Goal: Navigation & Orientation: Find specific page/section

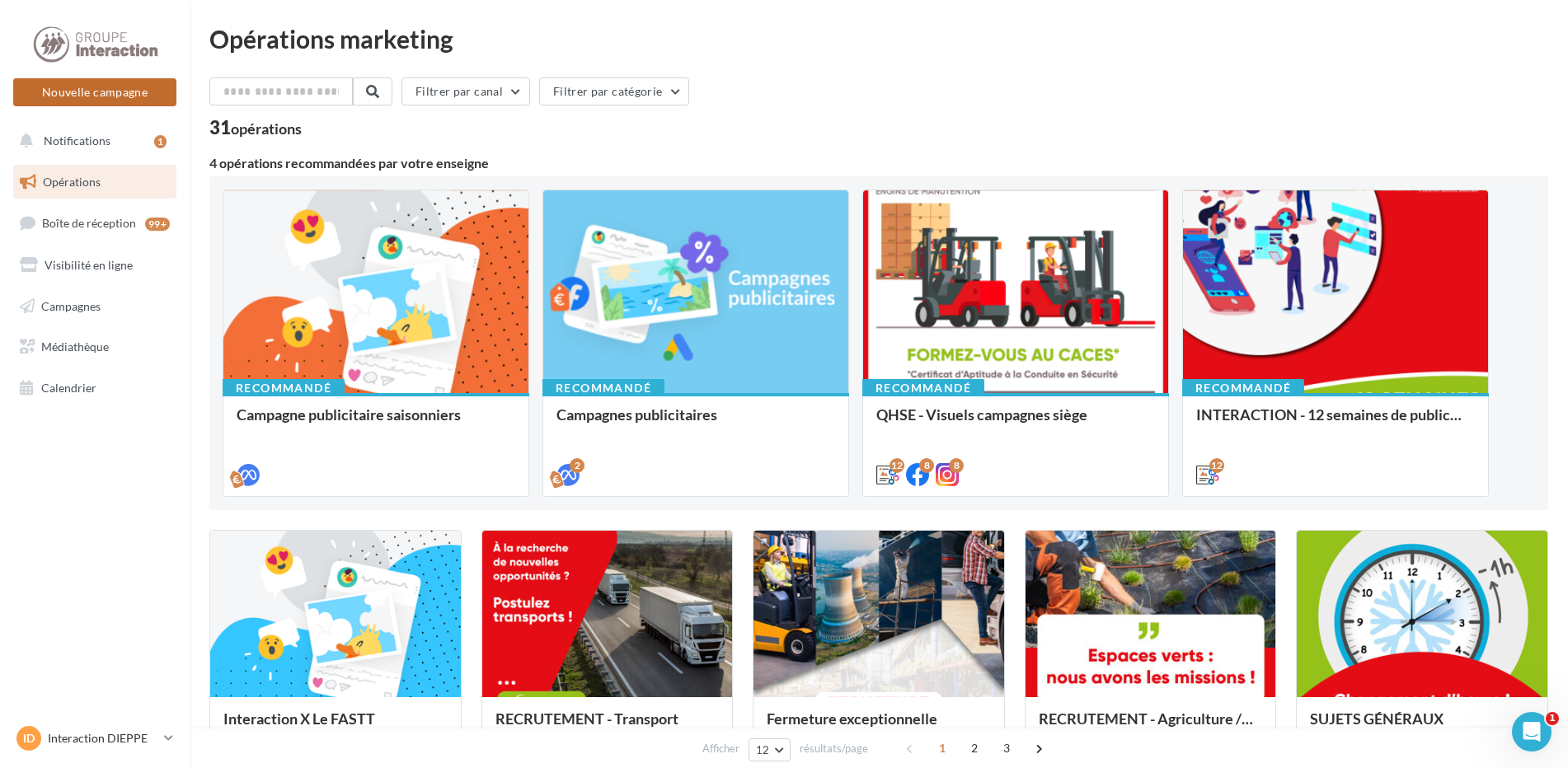
click at [105, 88] on button "Nouvelle campagne" at bounding box center [95, 92] width 163 height 28
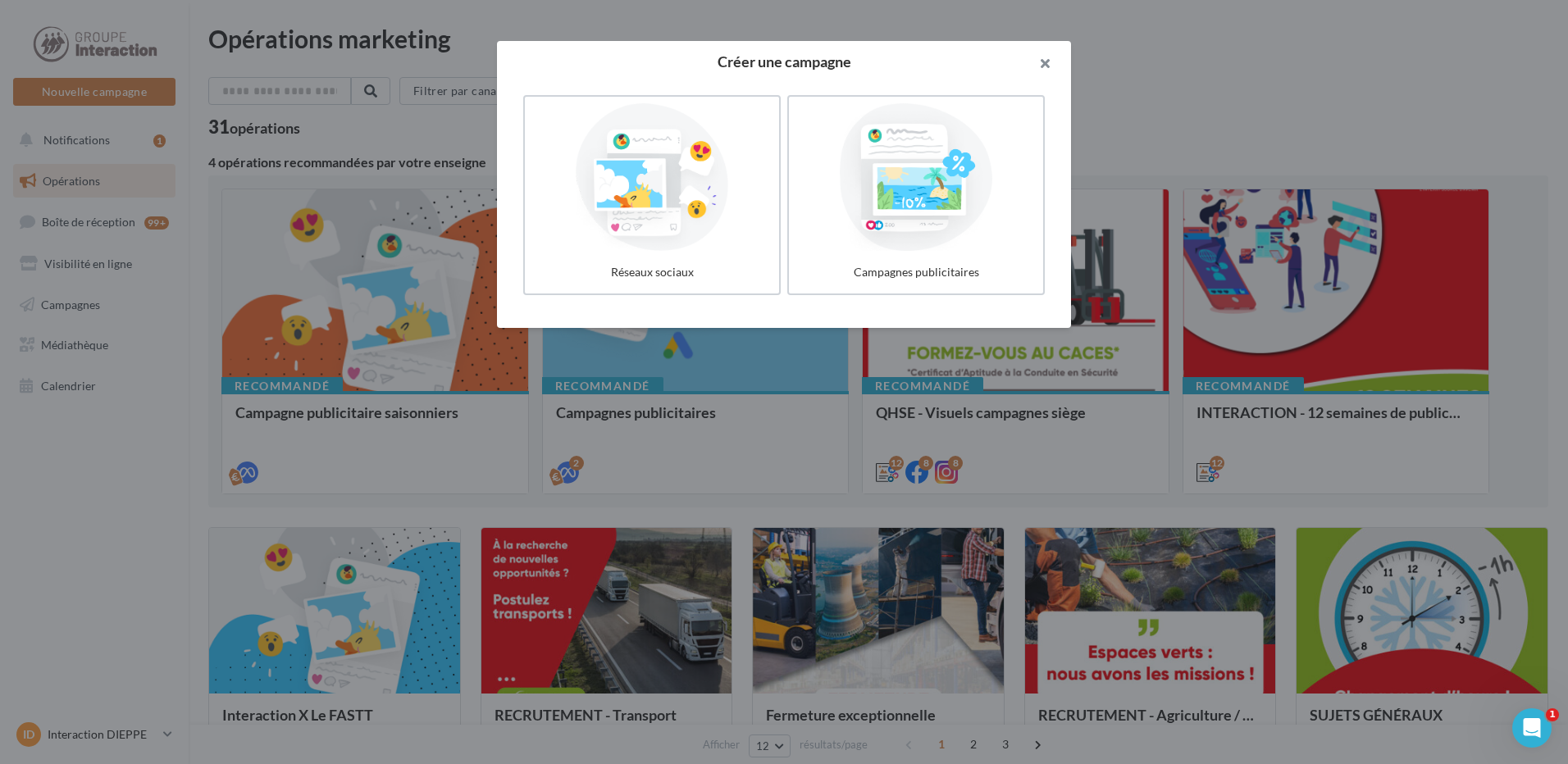
click at [1044, 69] on button "button" at bounding box center [1038, 66] width 66 height 50
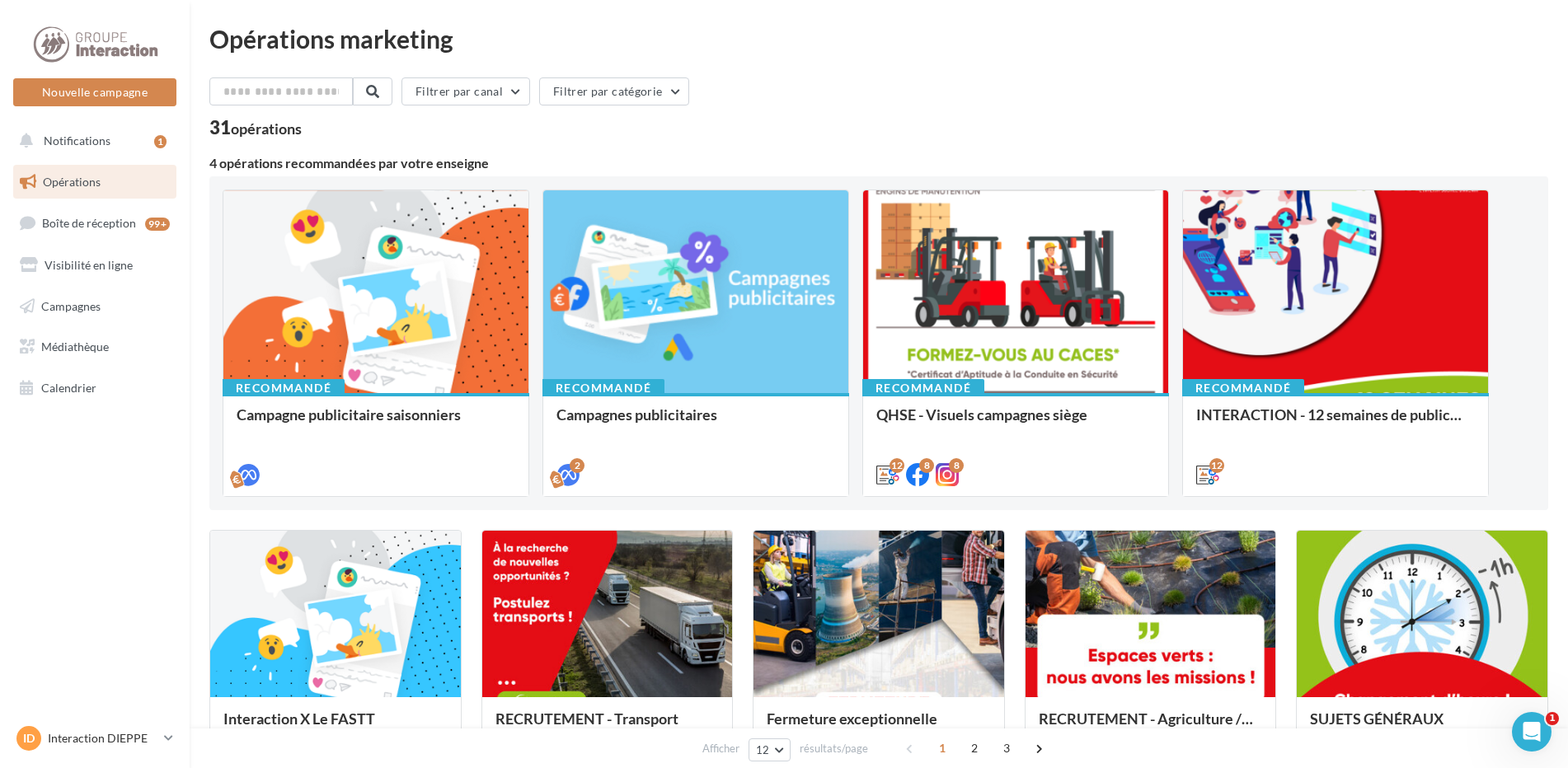
click at [63, 185] on span "Opérations" at bounding box center [72, 182] width 57 height 14
click at [63, 184] on span "Opérations" at bounding box center [72, 182] width 57 height 14
click at [79, 188] on span "Opérations" at bounding box center [72, 182] width 57 height 14
click at [100, 307] on span "Campagnes" at bounding box center [71, 305] width 59 height 14
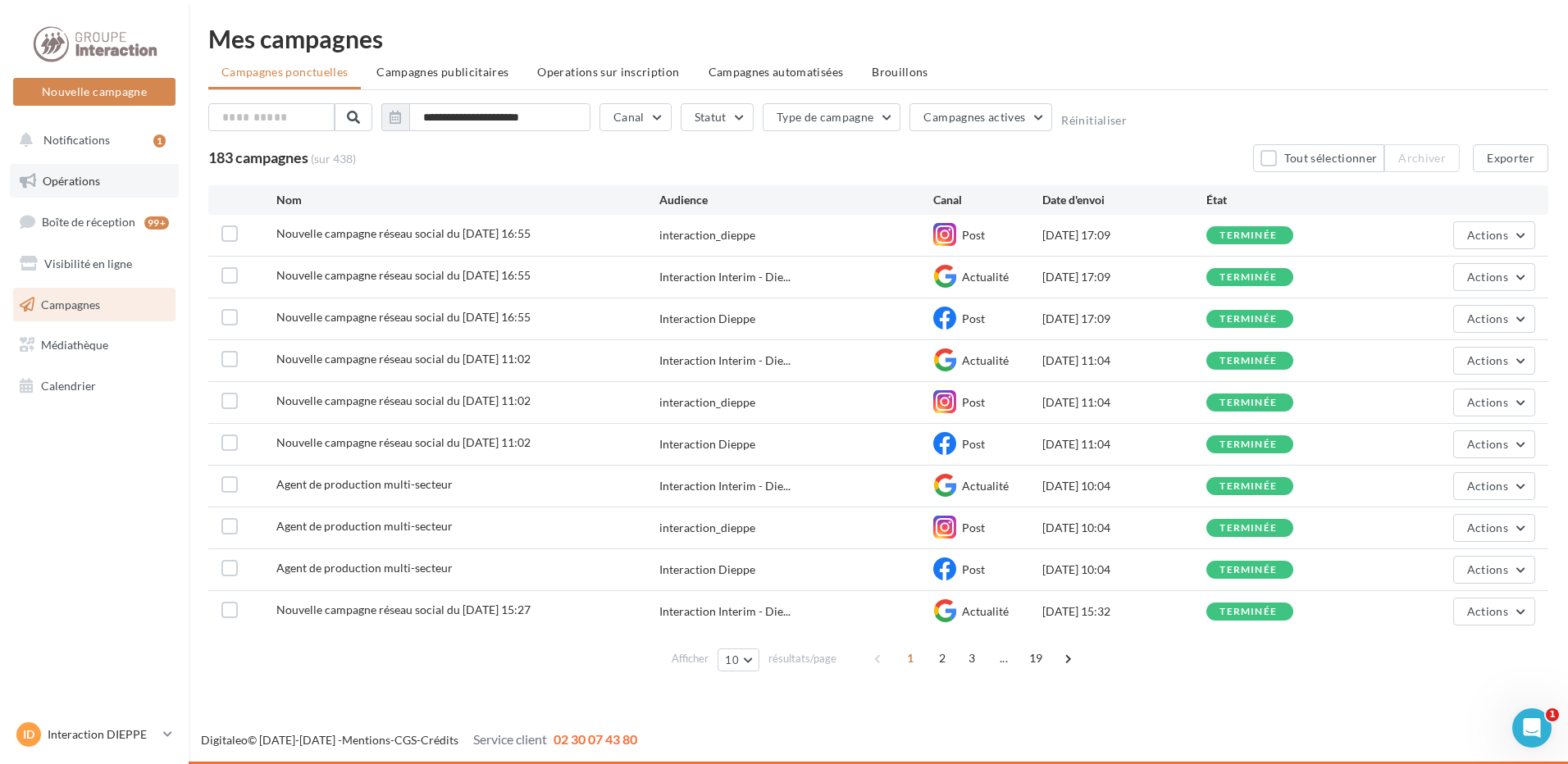
click at [106, 192] on link "Opérations" at bounding box center [94, 181] width 169 height 34
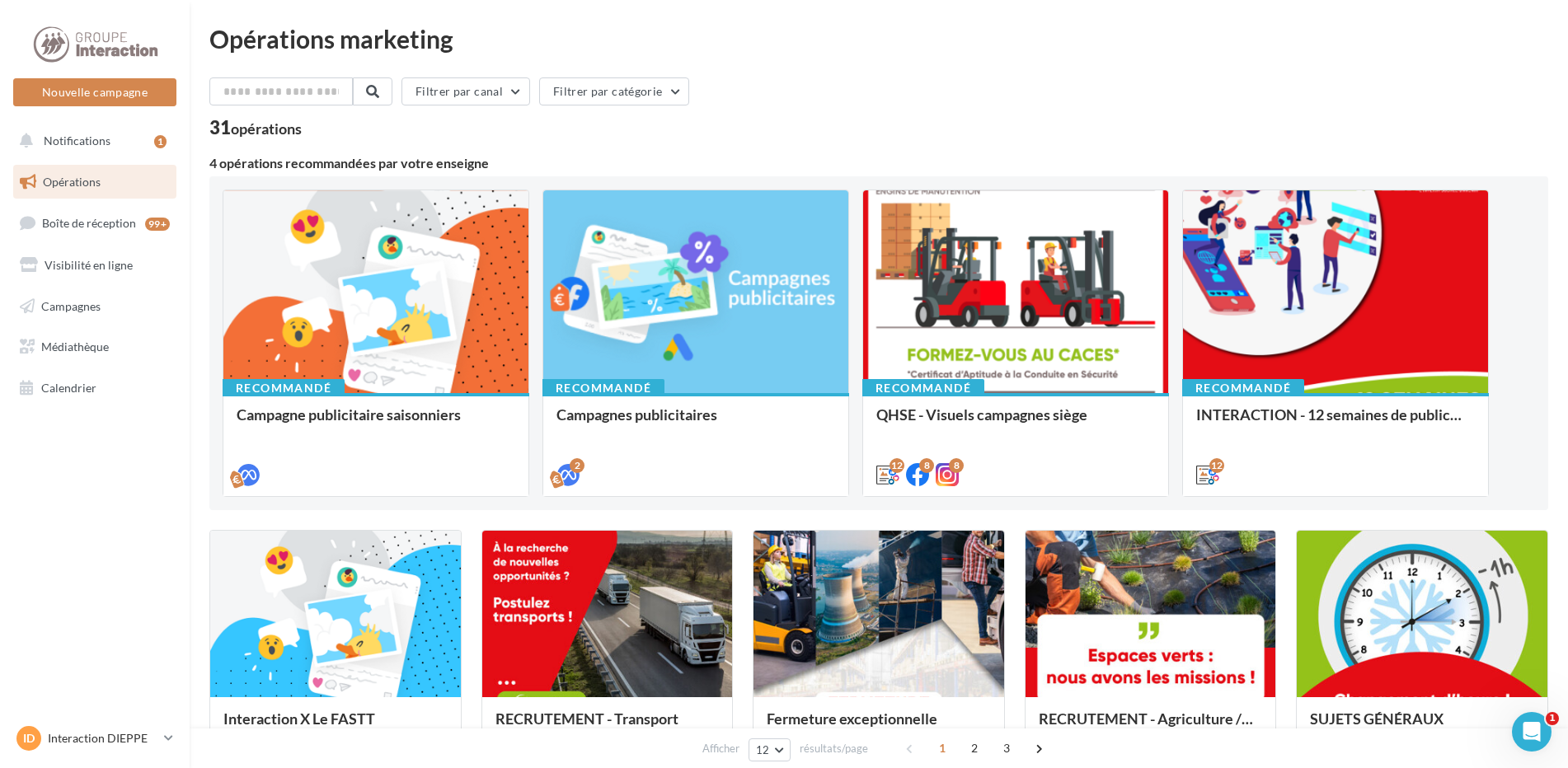
click at [214, 165] on div "4 opérations recommandées par votre enseigne" at bounding box center [879, 163] width 1339 height 14
click at [213, 165] on div "4 opérations recommandées par votre enseigne" at bounding box center [879, 163] width 1339 height 14
click at [213, 164] on div "4 opérations recommandées par votre enseigne" at bounding box center [879, 163] width 1339 height 14
drag, startPoint x: 213, startPoint y: 164, endPoint x: 591, endPoint y: 143, distance: 378.6
click at [591, 143] on div "Filtrer par canal Filtrer par catégorie 31 opérations 4 opérations recommandées…" at bounding box center [879, 756] width 1339 height 1358
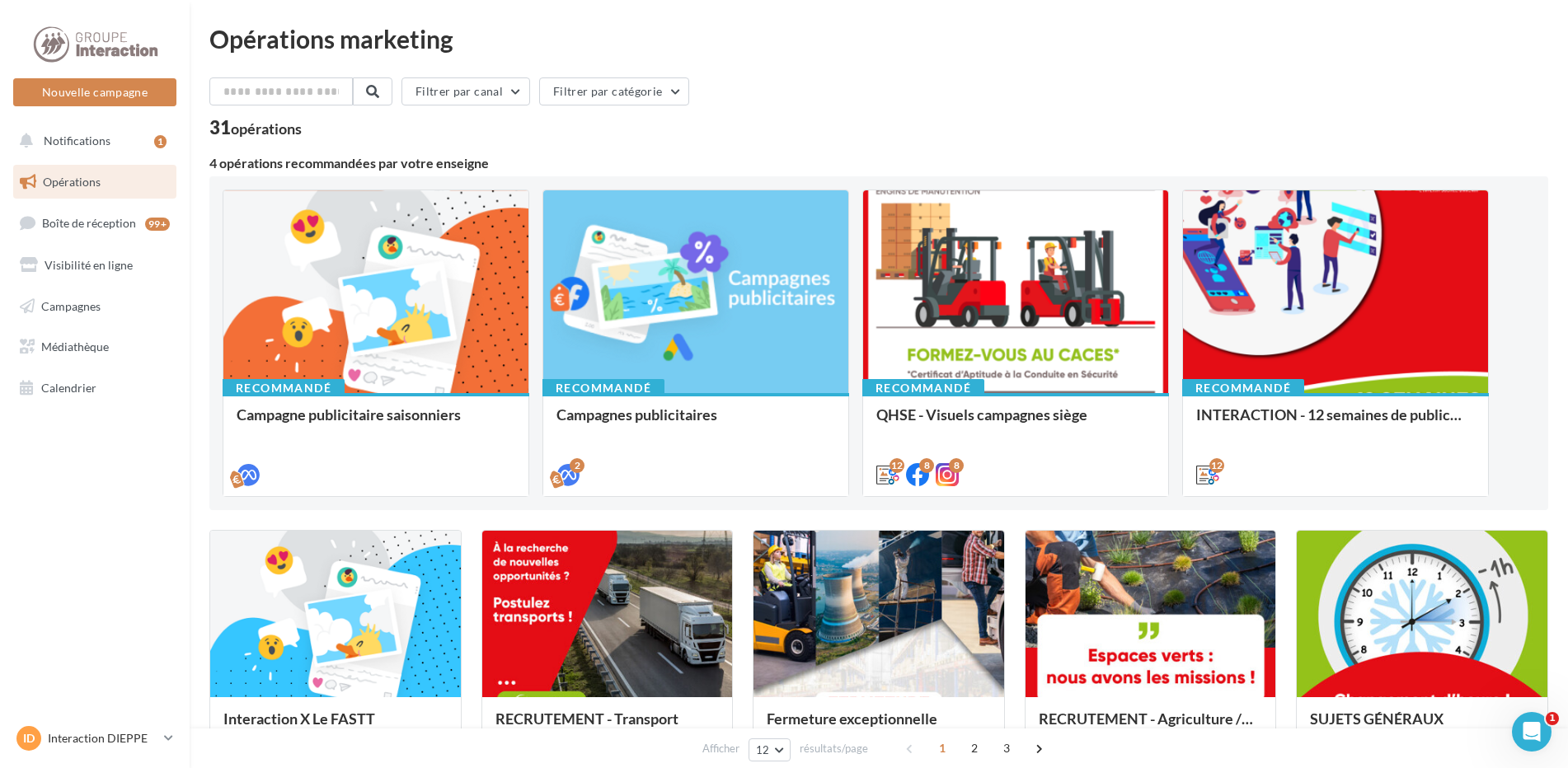
click at [214, 166] on div "4 opérations recommandées par votre enseigne" at bounding box center [879, 163] width 1339 height 14
